Goal: Task Accomplishment & Management: Use online tool/utility

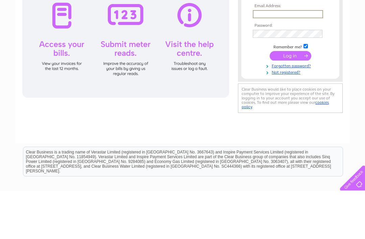
type input "frances8853@hotmail.co.uk"
click at [291, 105] on input "submit" at bounding box center [291, 103] width 42 height 9
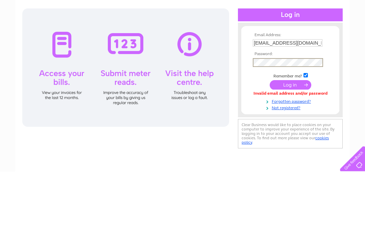
click at [295, 148] on input "submit" at bounding box center [291, 152] width 42 height 9
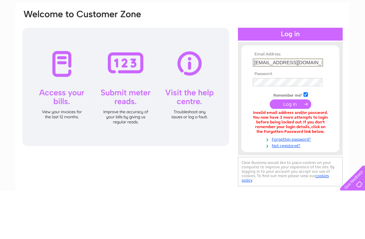
scroll to position [48, 0]
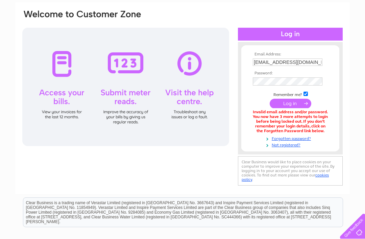
click at [292, 105] on input "submit" at bounding box center [291, 103] width 42 height 9
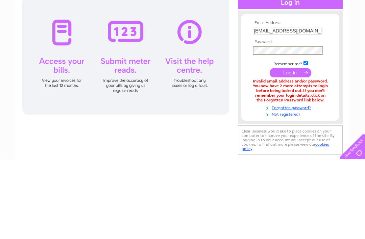
click at [295, 148] on input "submit" at bounding box center [291, 152] width 42 height 9
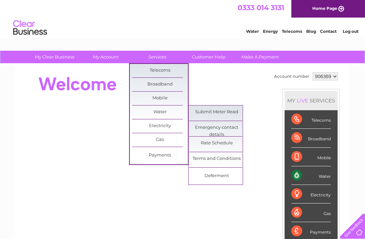
click at [230, 109] on link "Submit Meter Read" at bounding box center [217, 113] width 56 height 14
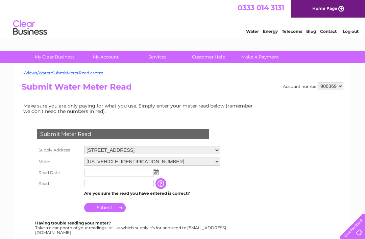
click at [137, 173] on input "text" at bounding box center [119, 172] width 70 height 7
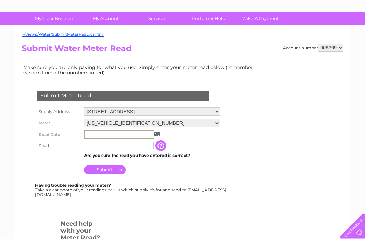
scroll to position [39, 0]
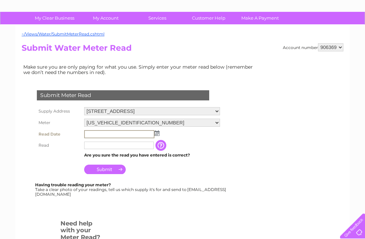
click at [158, 133] on img at bounding box center [157, 133] width 5 height 5
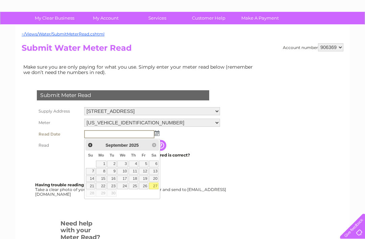
click at [159, 184] on link "27" at bounding box center [153, 186] width 9 height 7
type input "2025/09/27"
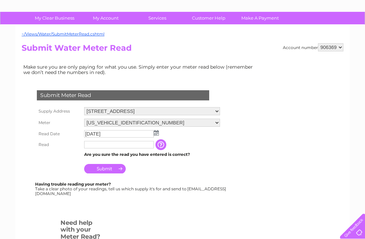
click at [138, 145] on input "text" at bounding box center [119, 144] width 70 height 7
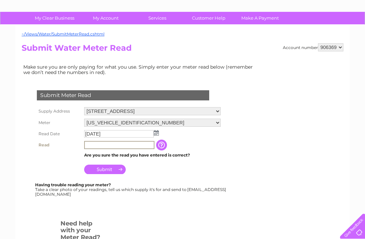
scroll to position [39, 0]
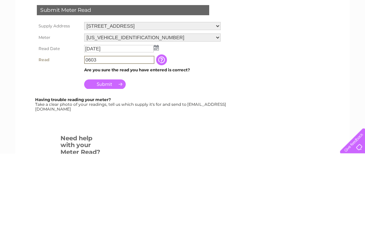
type input "0603"
click at [111, 165] on input "Submit" at bounding box center [105, 169] width 42 height 9
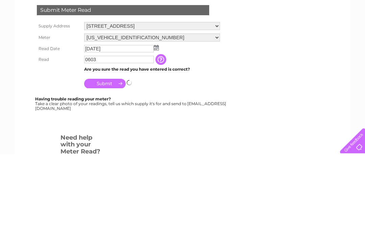
scroll to position [124, 0]
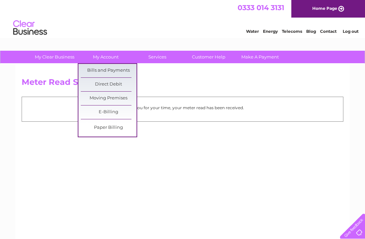
click at [121, 68] on link "Bills and Payments" at bounding box center [109, 71] width 56 height 14
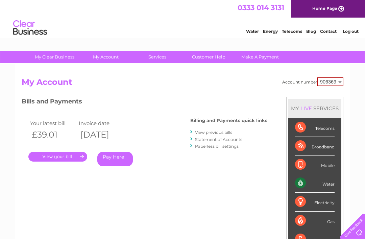
click at [238, 137] on link "Statement of Accounts" at bounding box center [218, 139] width 47 height 5
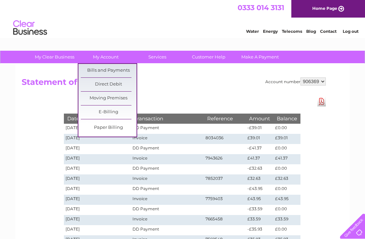
click at [57, 40] on html "0333 014 3131 Home Page Water Energy Telecoms Blog Contact Log out" at bounding box center [182, 20] width 365 height 40
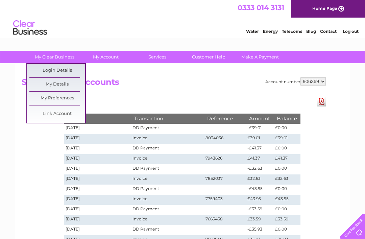
click at [355, 27] on div "Water Energy Telecoms Blog Contact Log out" at bounding box center [299, 29] width 133 height 14
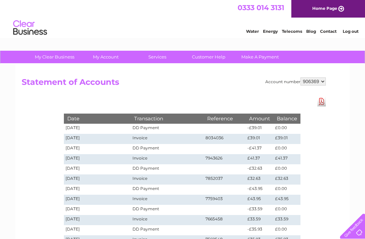
click at [353, 31] on link "Log out" at bounding box center [351, 31] width 16 height 5
